Goal: Task Accomplishment & Management: Use online tool/utility

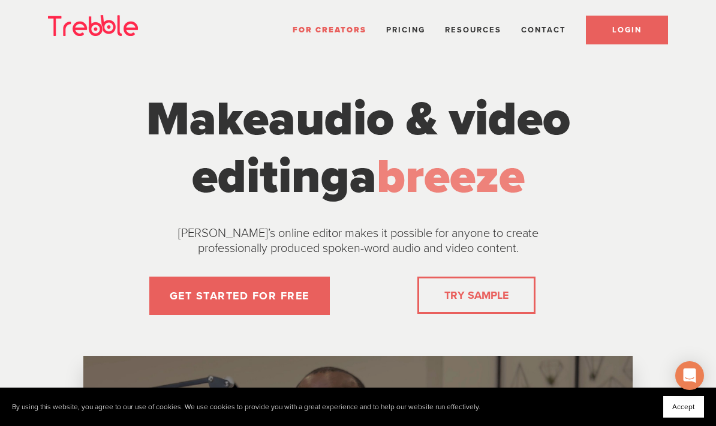
click at [626, 29] on span "LOGIN" at bounding box center [626, 30] width 29 height 10
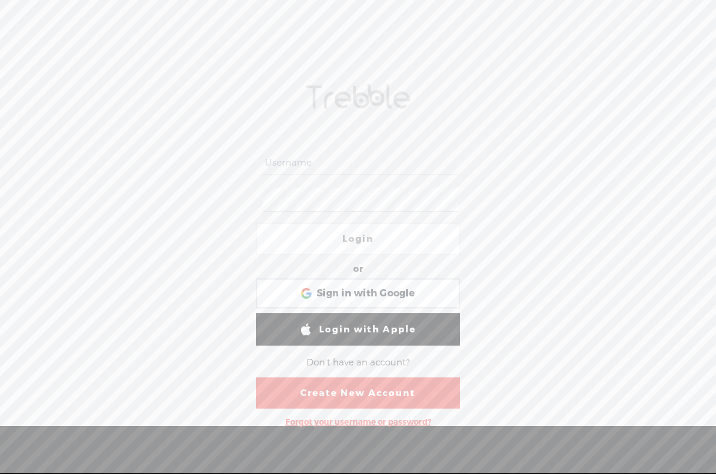
click at [374, 151] on input "text" at bounding box center [360, 162] width 195 height 23
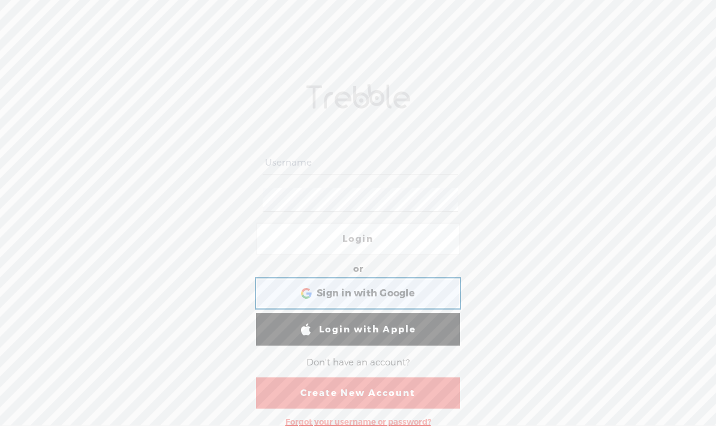
click at [408, 288] on span "Sign in with Google" at bounding box center [366, 293] width 98 height 13
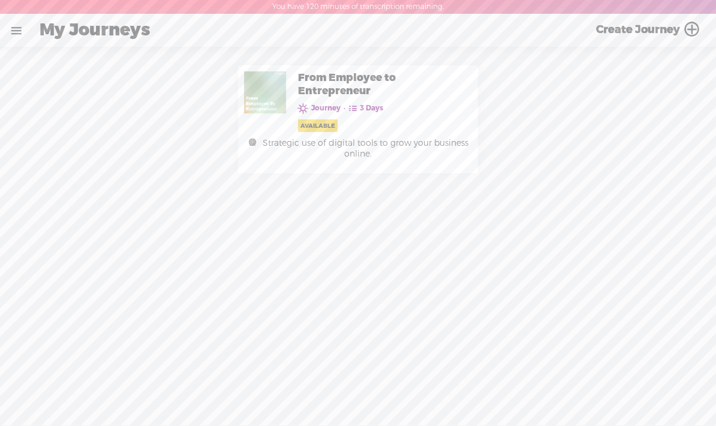
click at [20, 28] on link at bounding box center [16, 30] width 31 height 31
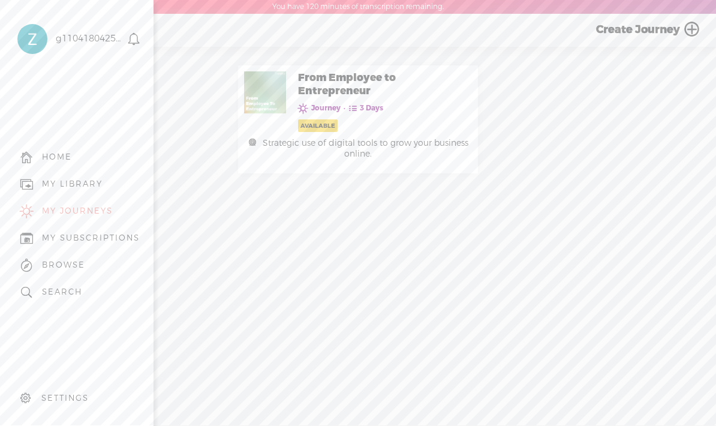
click at [34, 187] on icon at bounding box center [27, 185] width 14 height 14
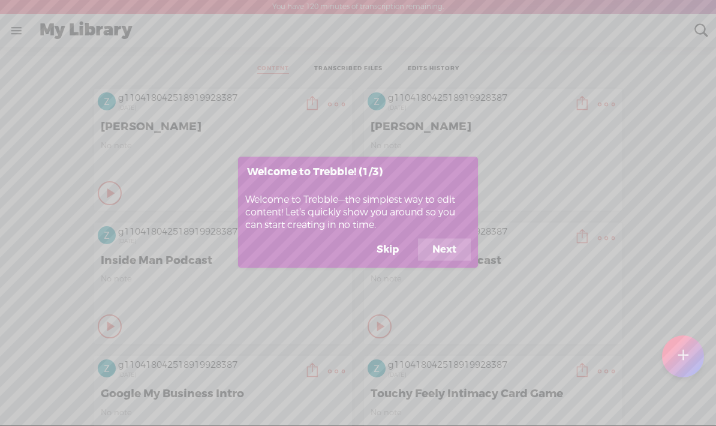
click at [396, 243] on button "Skip" at bounding box center [387, 249] width 51 height 23
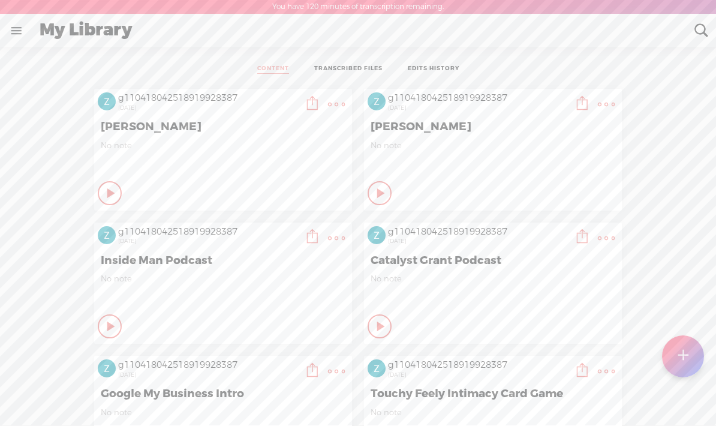
click at [342, 104] on t at bounding box center [336, 104] width 17 height 17
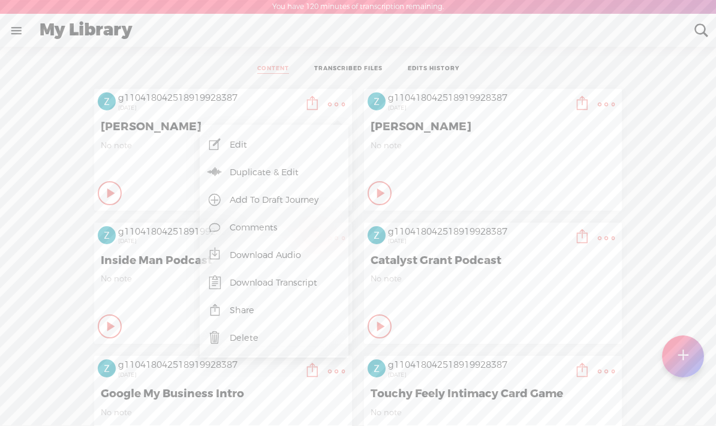
click at [235, 150] on link "Edit" at bounding box center [274, 145] width 137 height 28
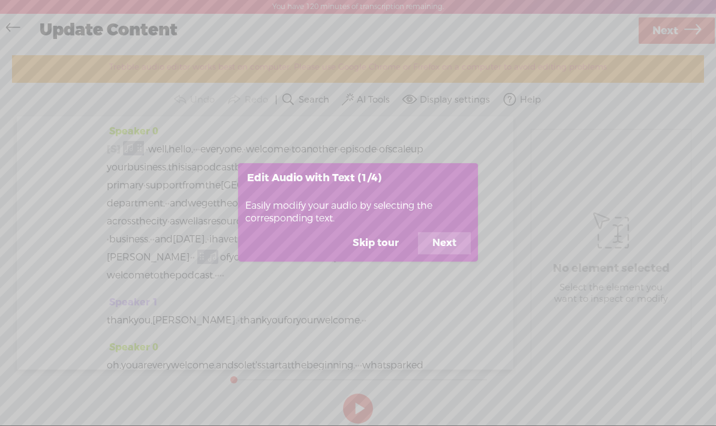
click at [450, 245] on button "Next" at bounding box center [444, 243] width 53 height 23
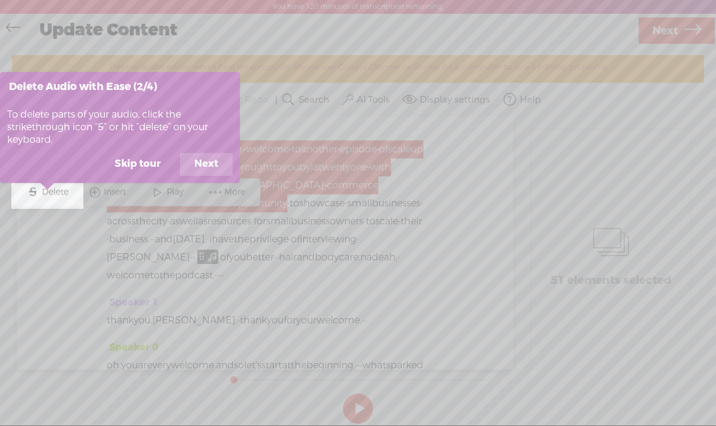
click at [206, 158] on button "Next" at bounding box center [206, 164] width 53 height 23
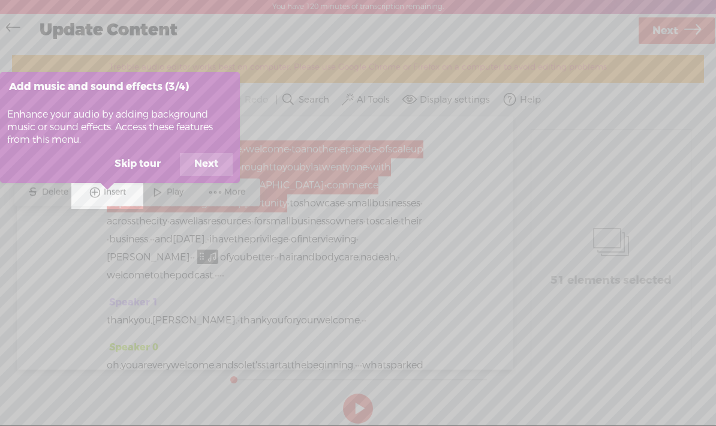
click at [203, 155] on button "Next" at bounding box center [206, 164] width 53 height 23
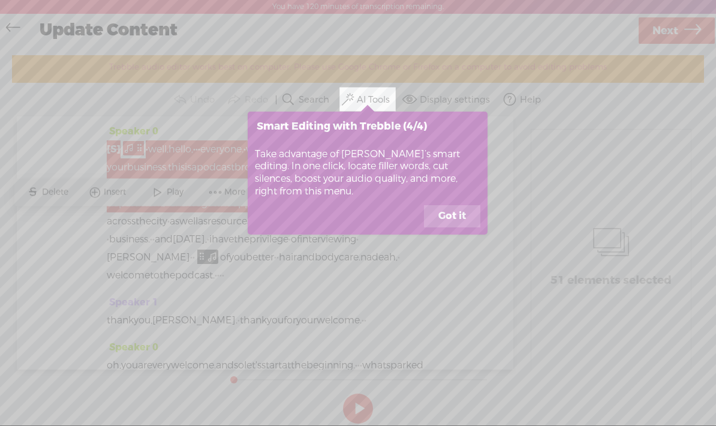
click at [450, 212] on button "Got it" at bounding box center [452, 216] width 56 height 23
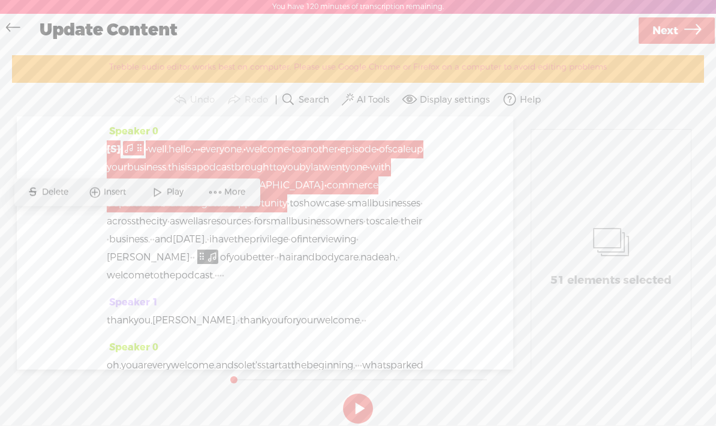
click at [362, 104] on label "AI Tools" at bounding box center [373, 100] width 33 height 12
click at [168, 195] on span "Play" at bounding box center [177, 192] width 20 height 12
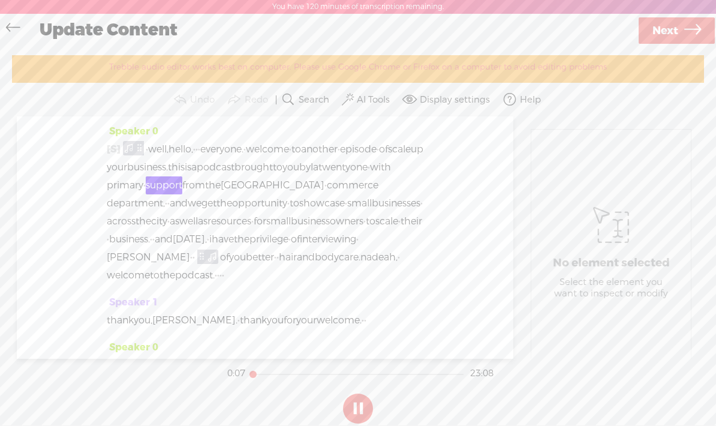
click at [357, 407] on button at bounding box center [358, 408] width 30 height 30
click at [0, 0] on button at bounding box center [0, 0] width 0 height 0
